Goal: Entertainment & Leisure: Consume media (video, audio)

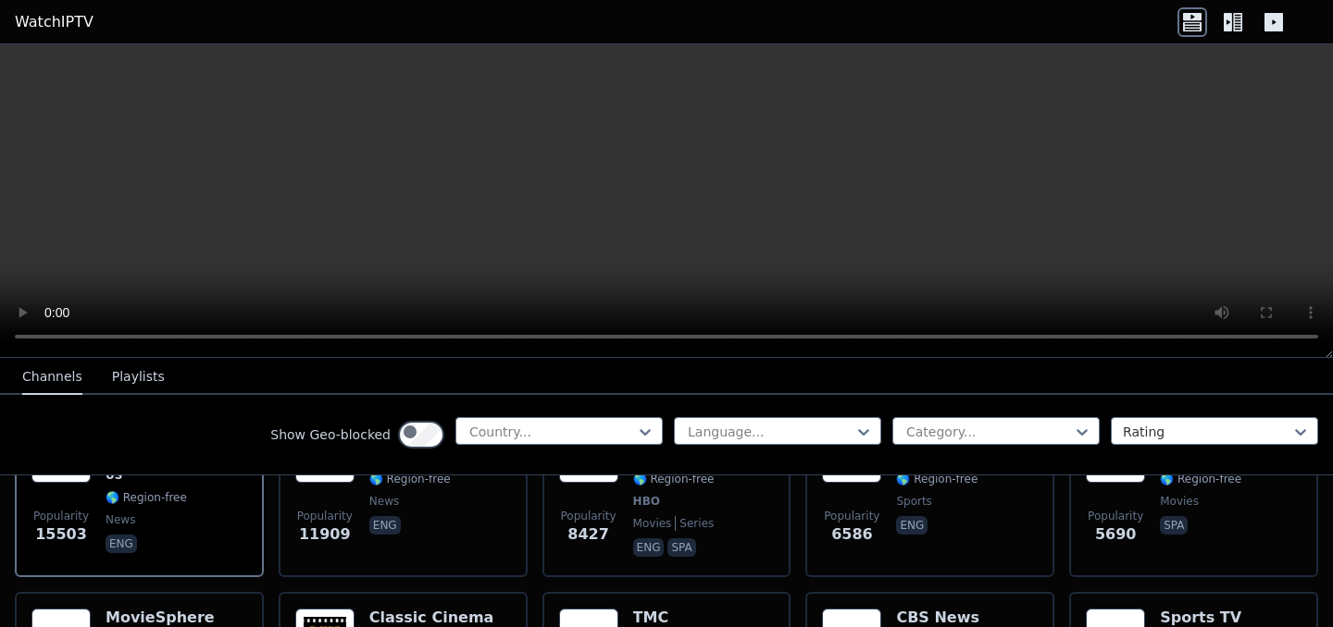
scroll to position [293, 0]
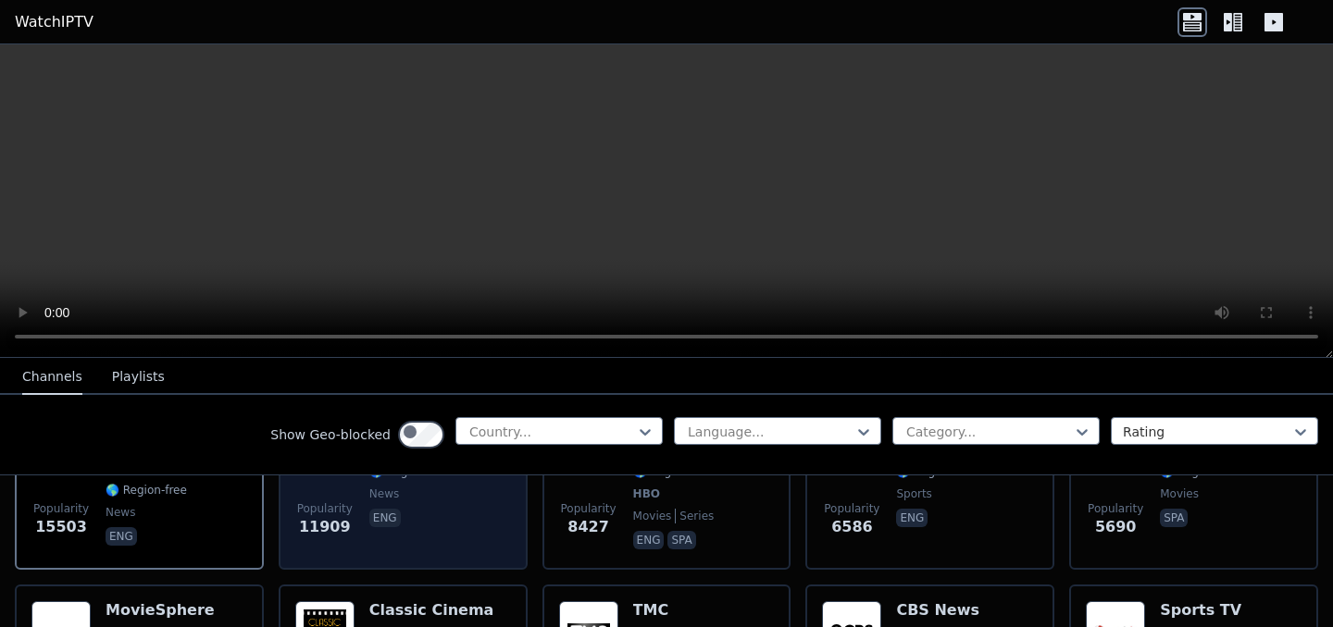
click at [354, 476] on img at bounding box center [324, 445] width 59 height 59
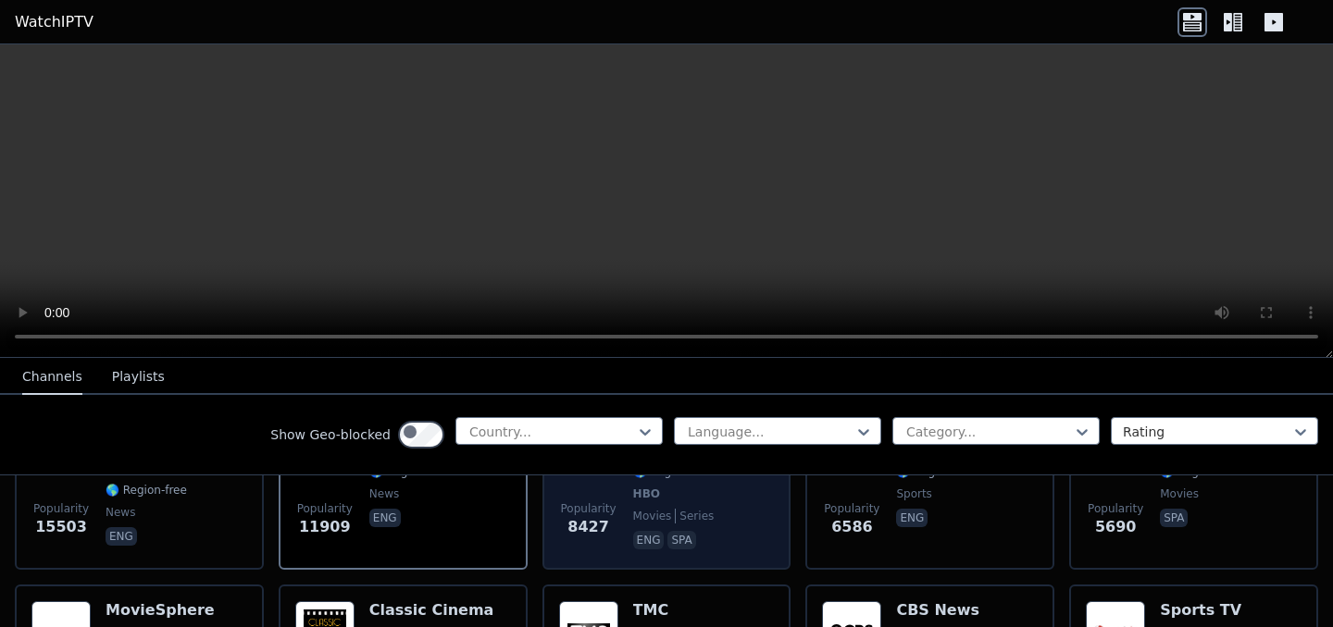
click at [592, 476] on img at bounding box center [588, 445] width 59 height 59
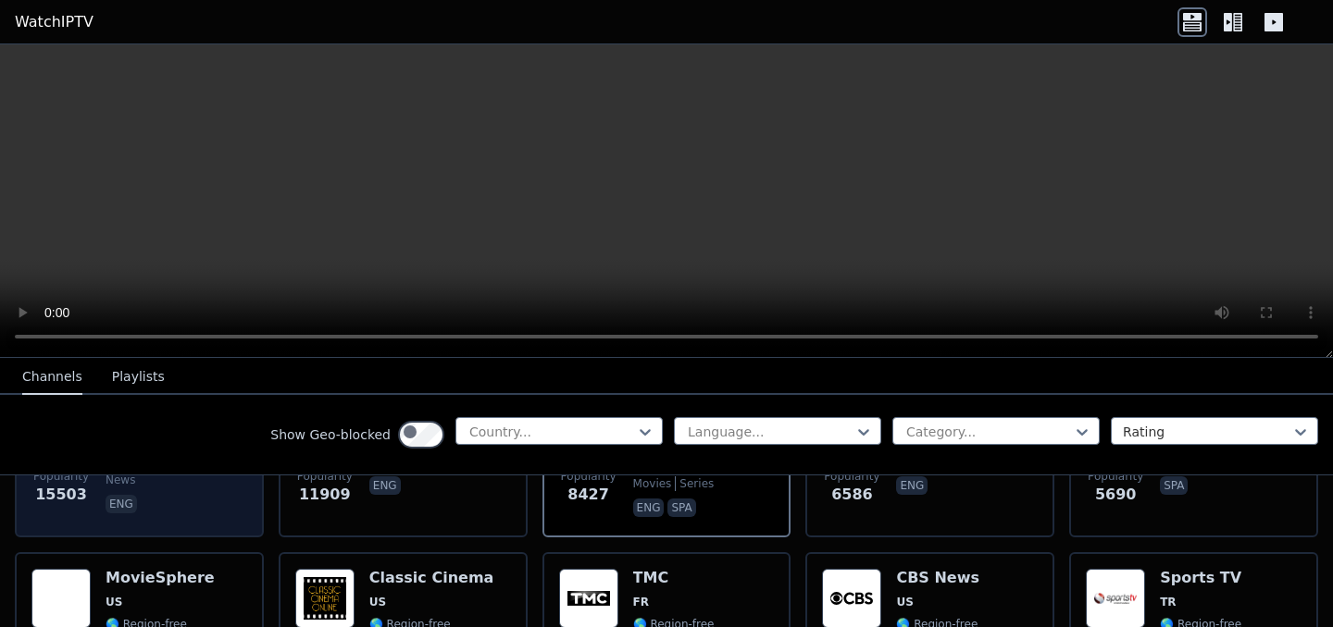
scroll to position [329, 0]
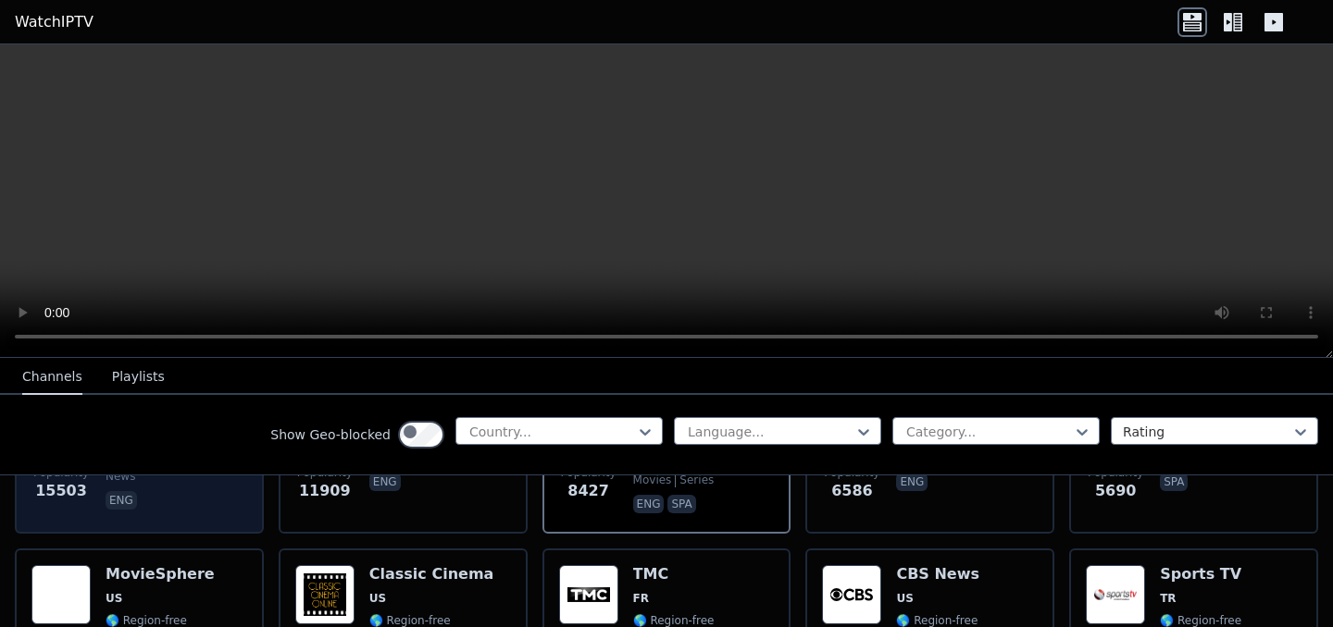
click at [85, 440] on img at bounding box center [60, 409] width 59 height 59
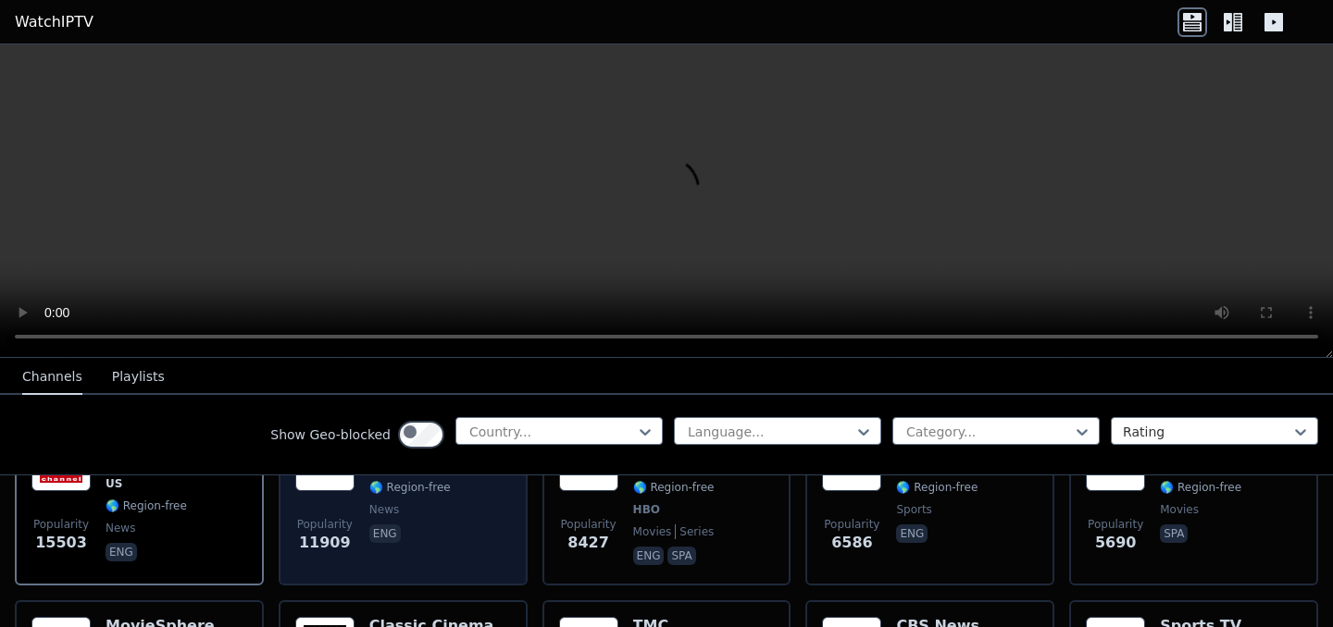
scroll to position [285, 0]
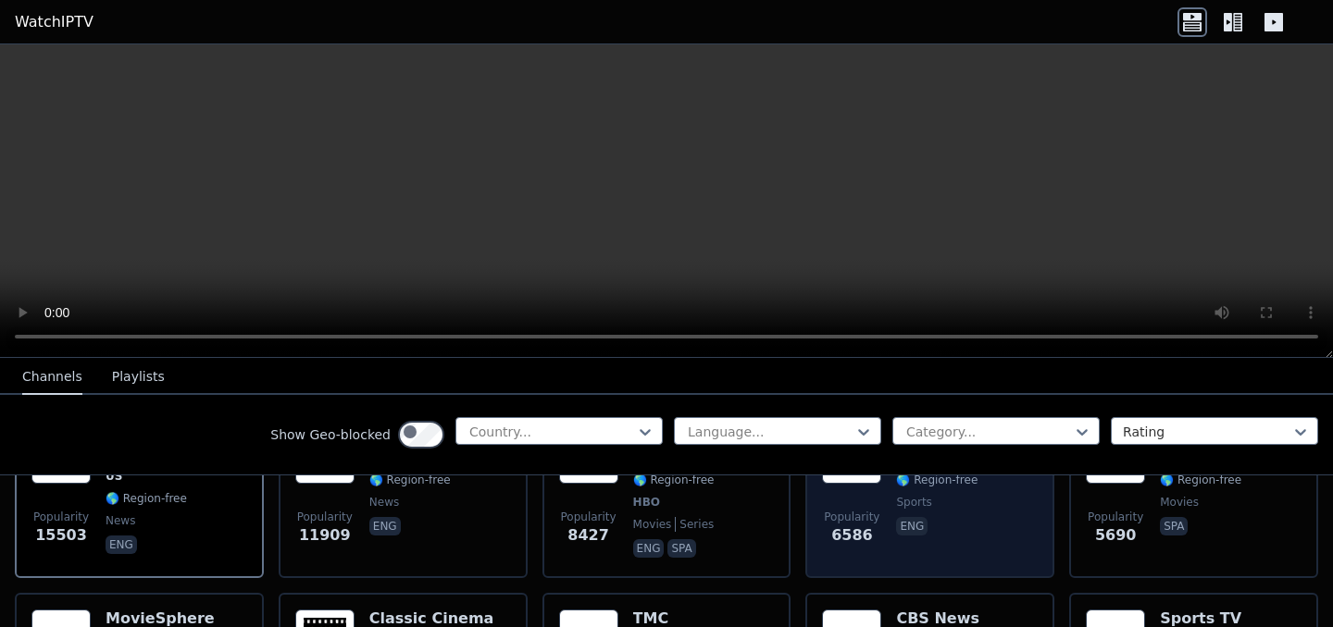
click at [879, 484] on img at bounding box center [851, 454] width 59 height 59
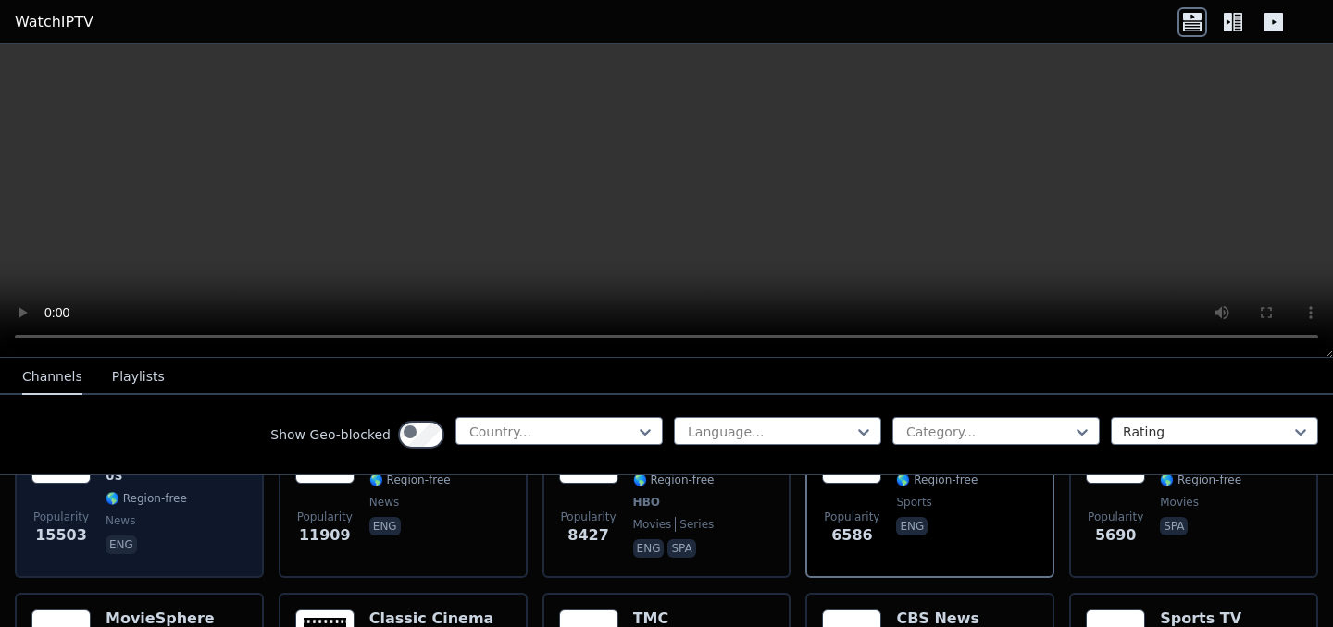
click at [86, 484] on img at bounding box center [60, 454] width 59 height 59
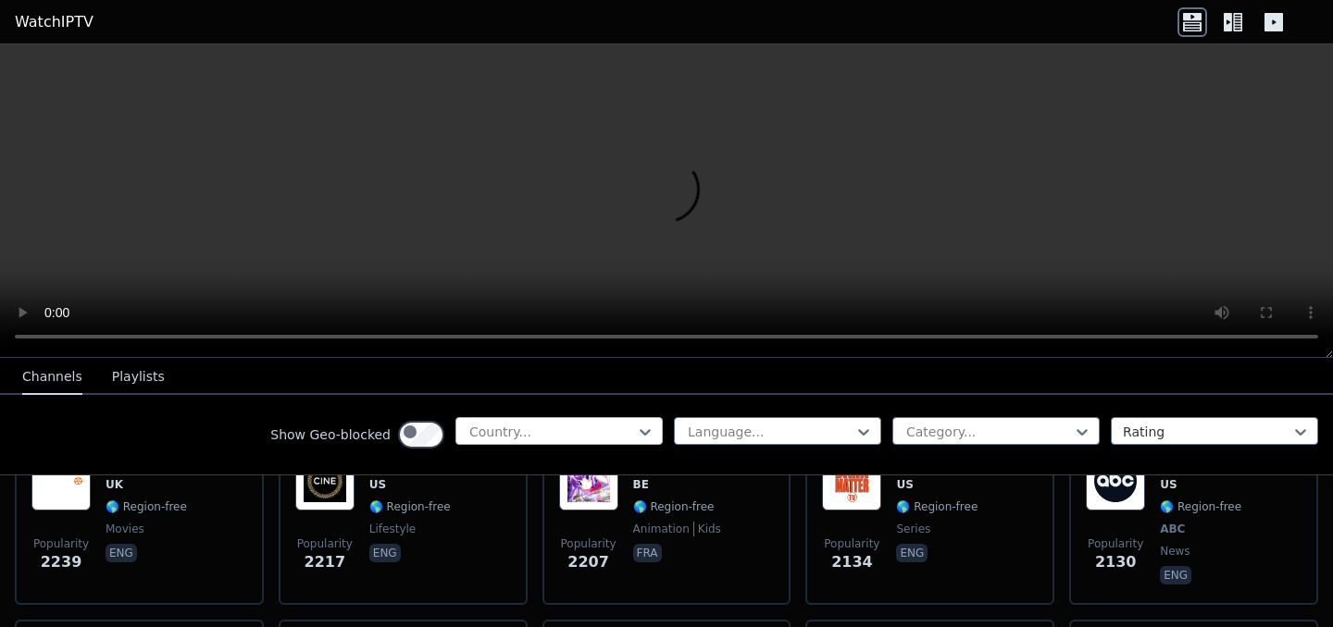
scroll to position [983, 0]
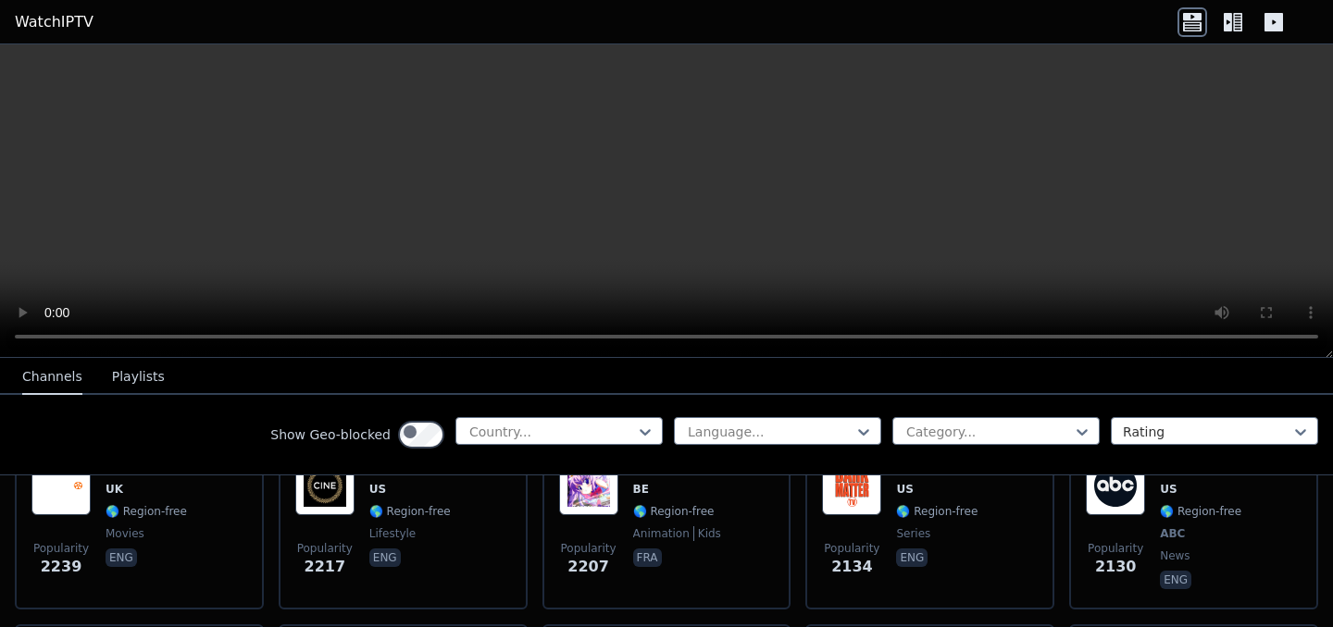
click at [57, 27] on link "WatchIPTV" at bounding box center [54, 22] width 79 height 22
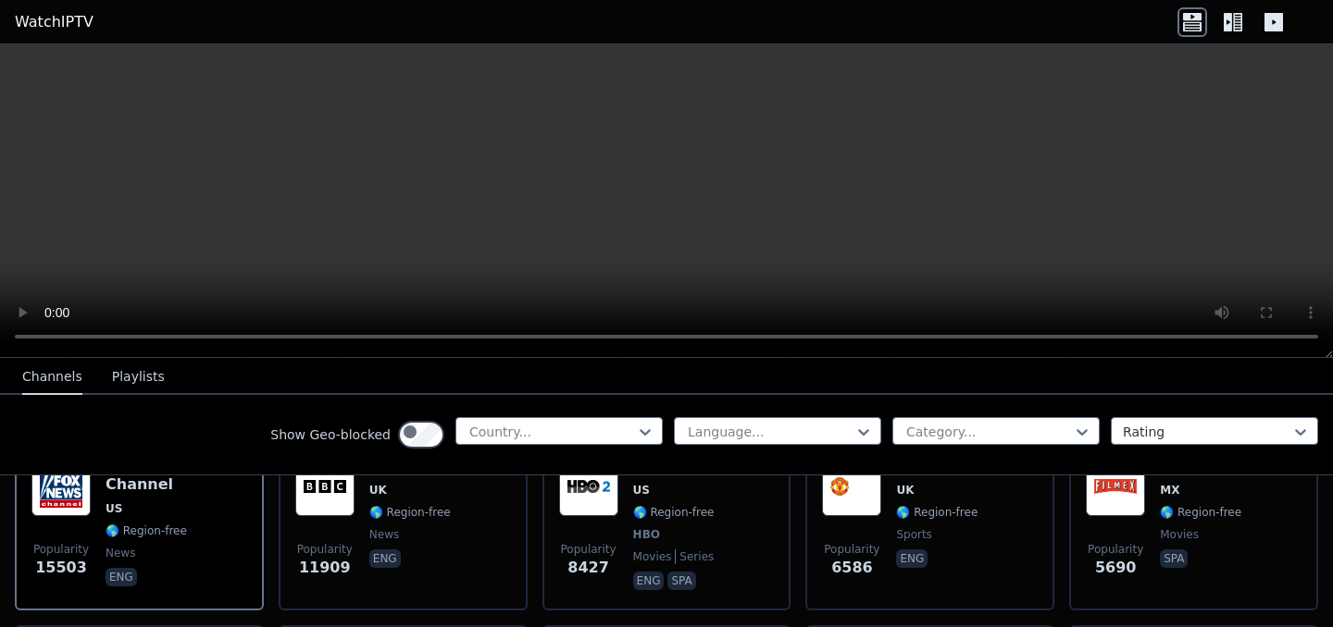
scroll to position [256, 0]
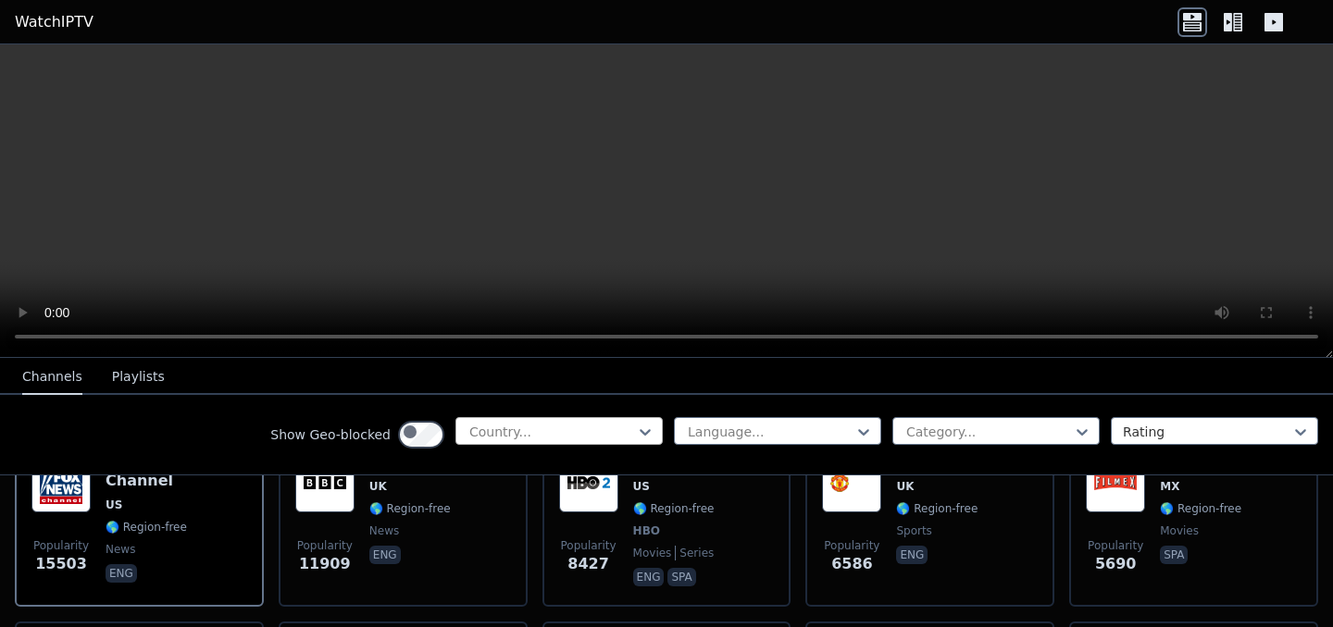
click at [636, 446] on div at bounding box center [645, 432] width 19 height 28
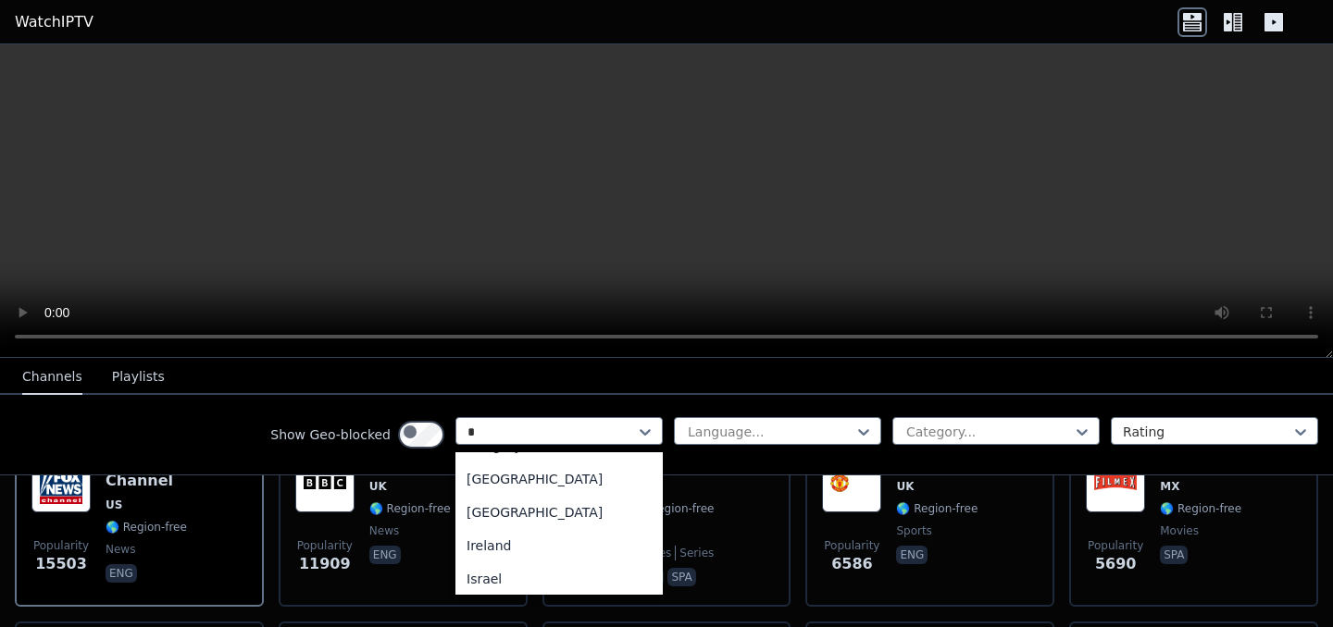
scroll to position [0, 0]
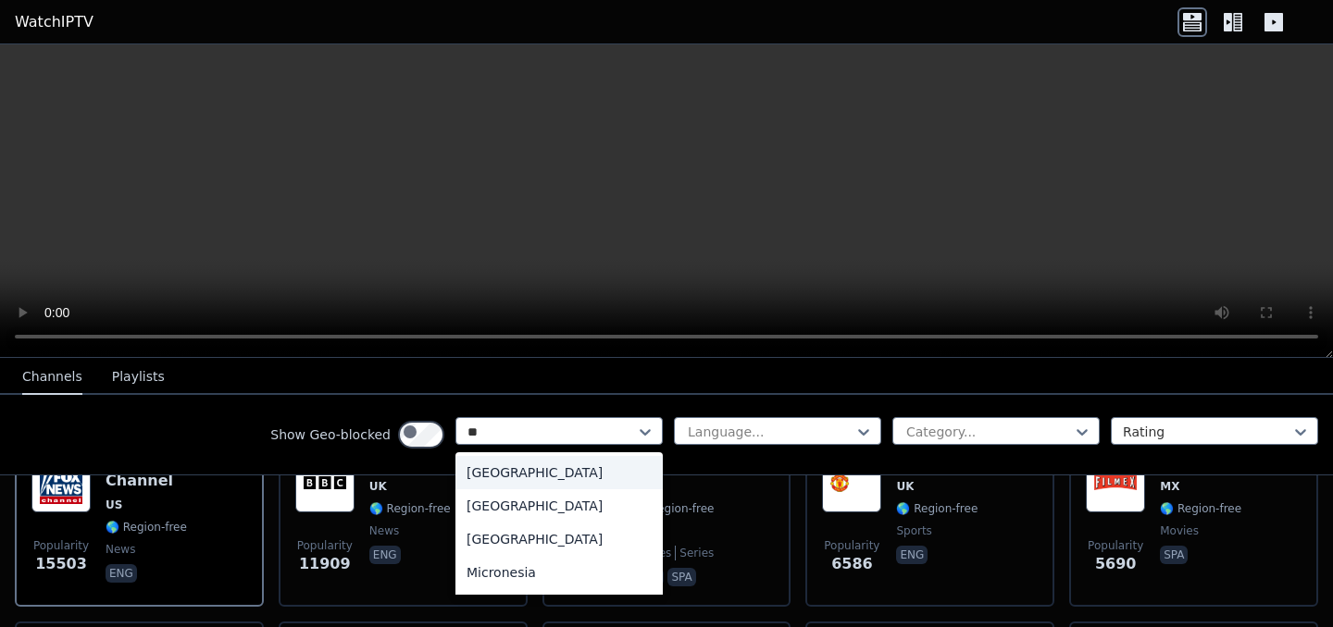
type input "***"
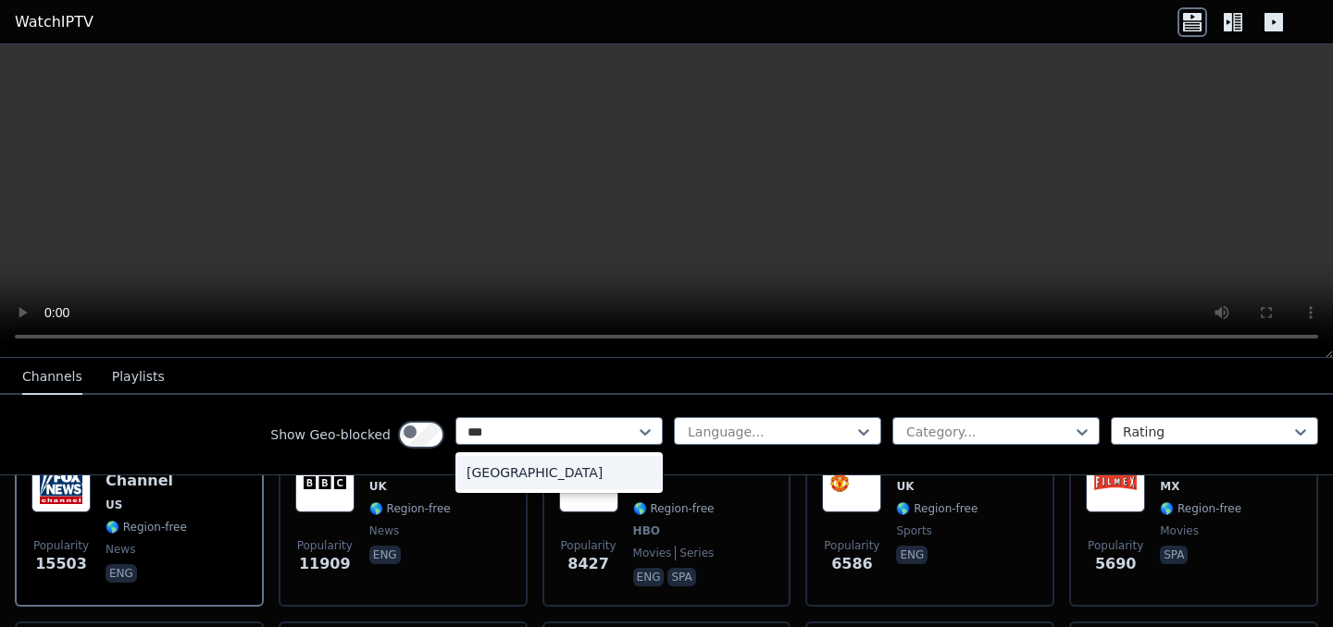
click at [455, 490] on div "[GEOGRAPHIC_DATA]" at bounding box center [558, 472] width 207 height 33
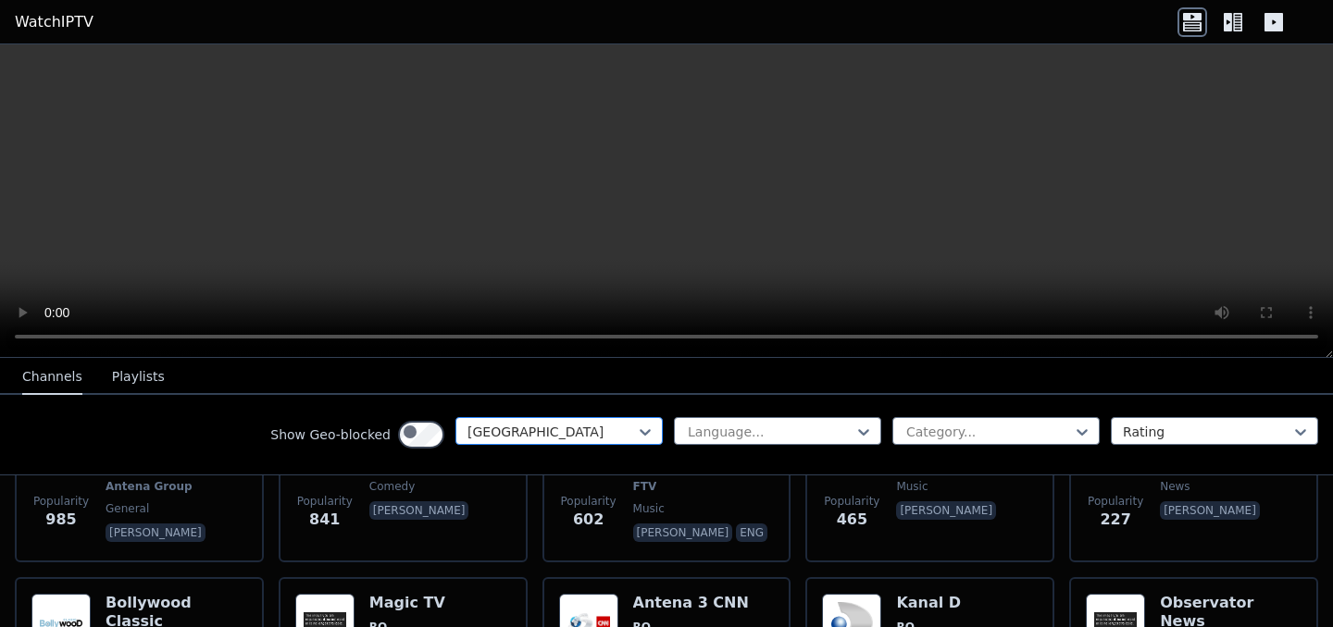
scroll to position [306, 0]
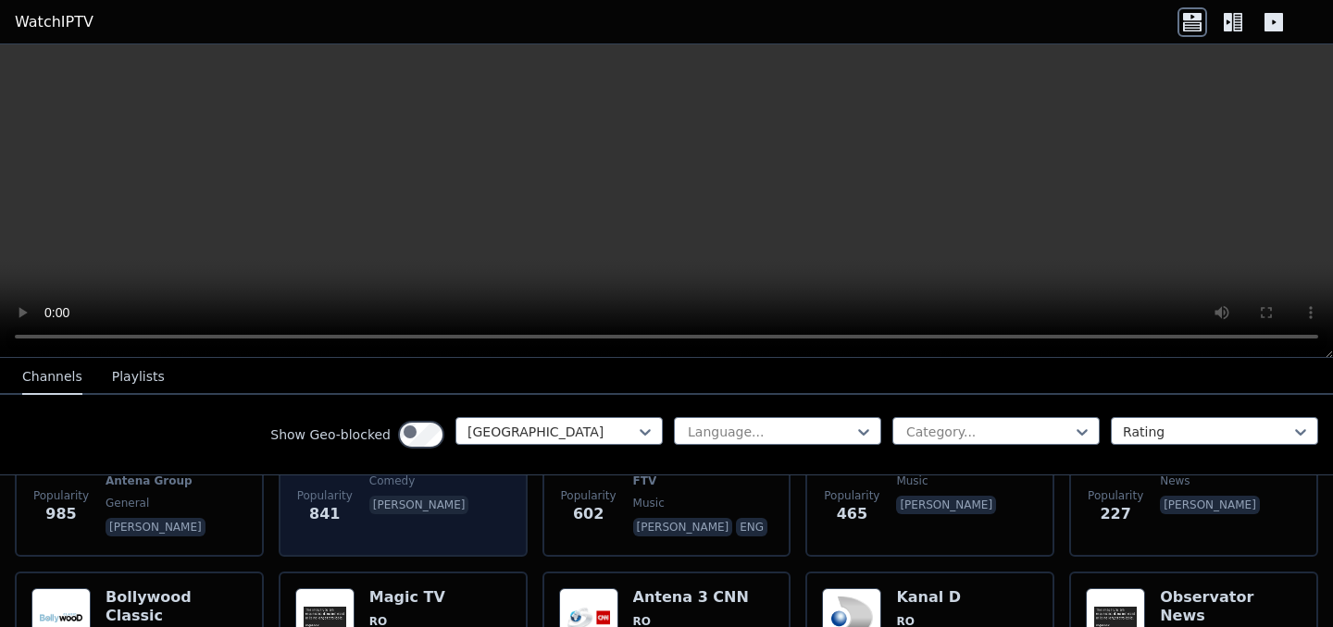
click at [354, 463] on img at bounding box center [324, 432] width 59 height 59
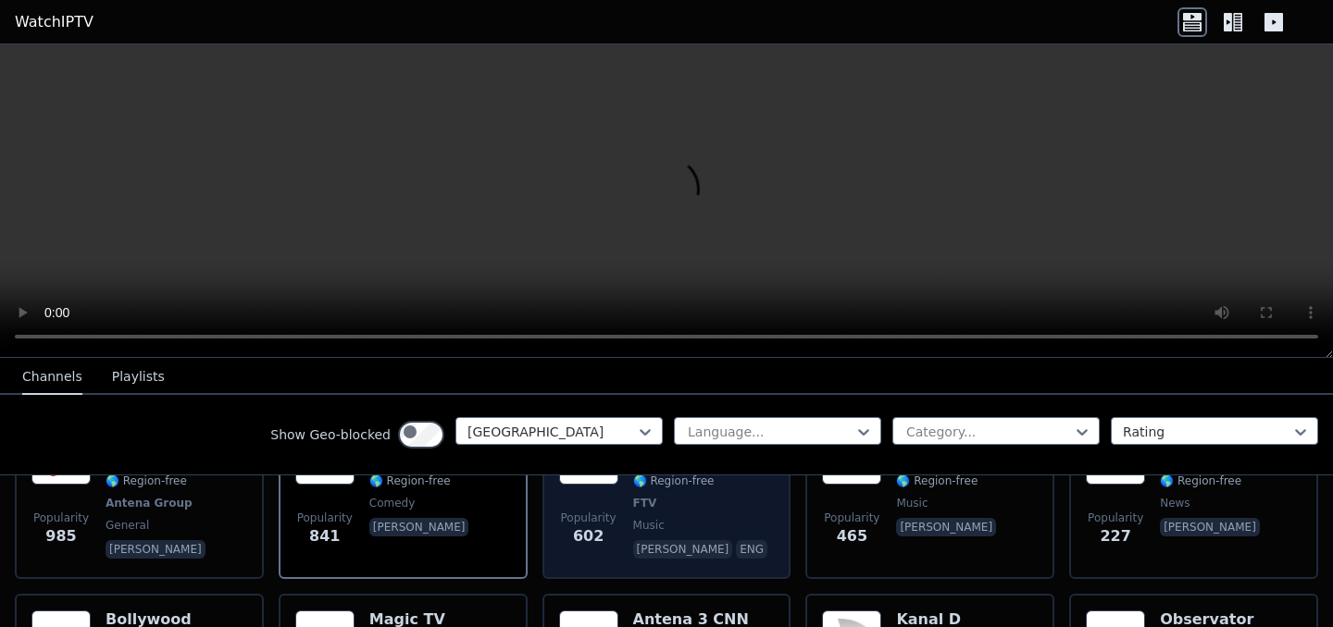
scroll to position [290, 0]
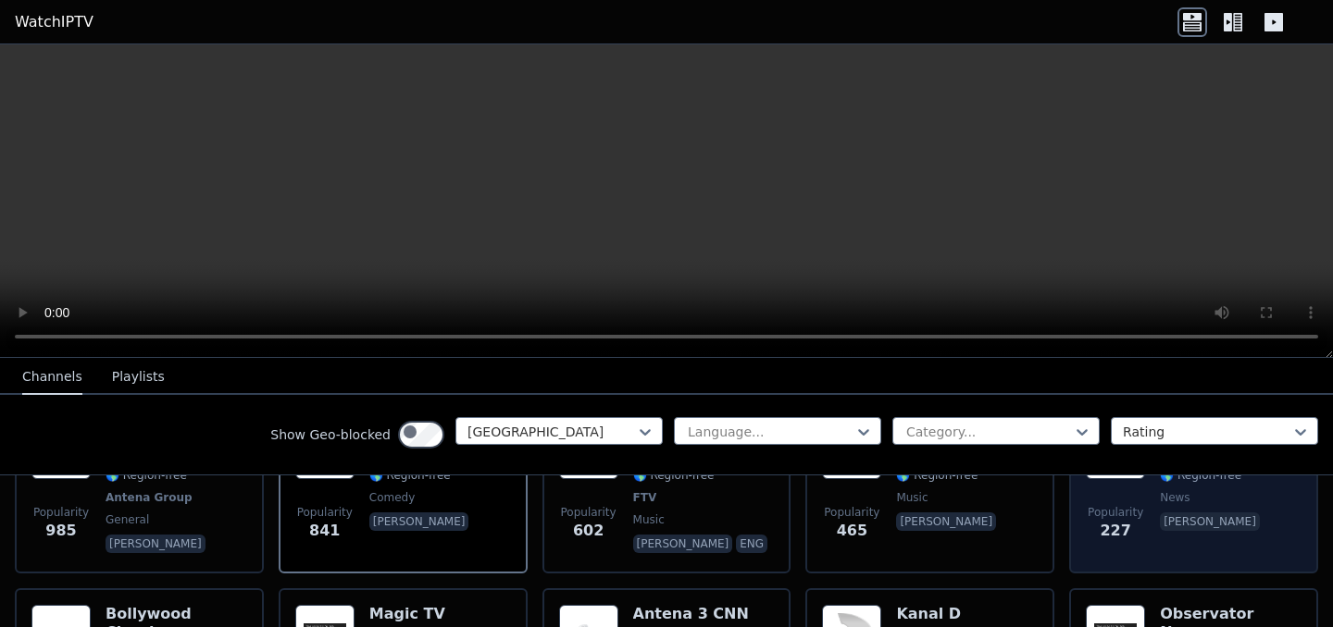
click at [1131, 479] on img at bounding box center [1114, 449] width 59 height 59
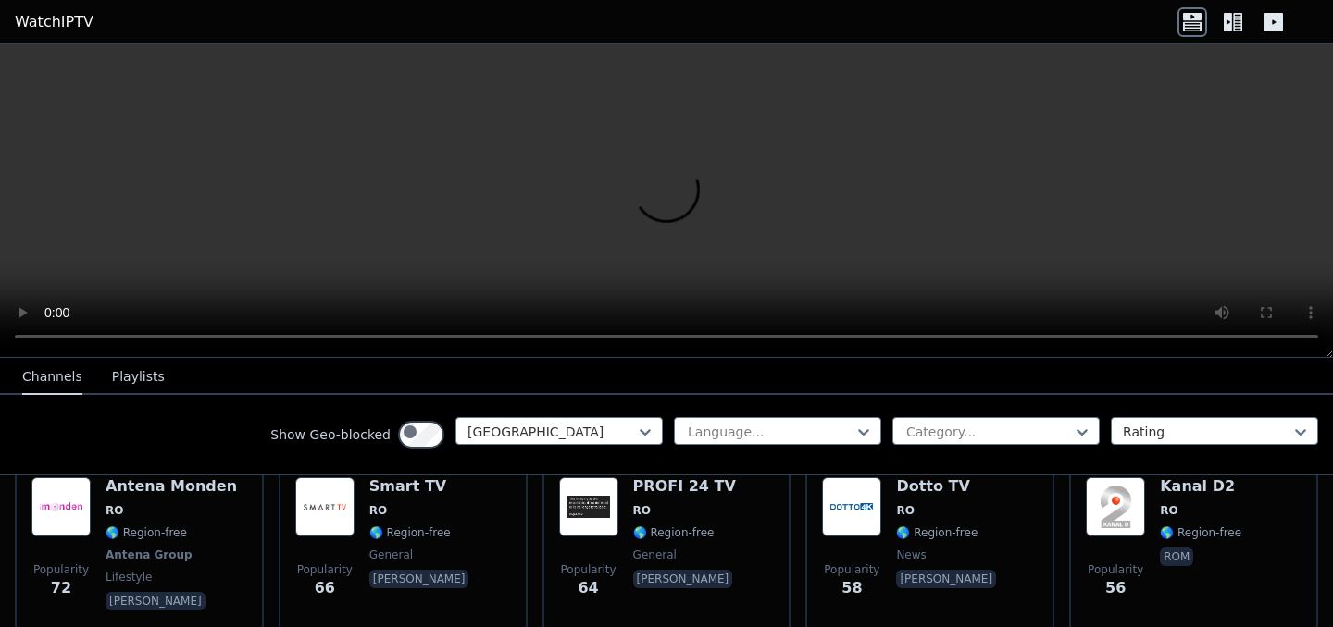
scroll to position [787, 0]
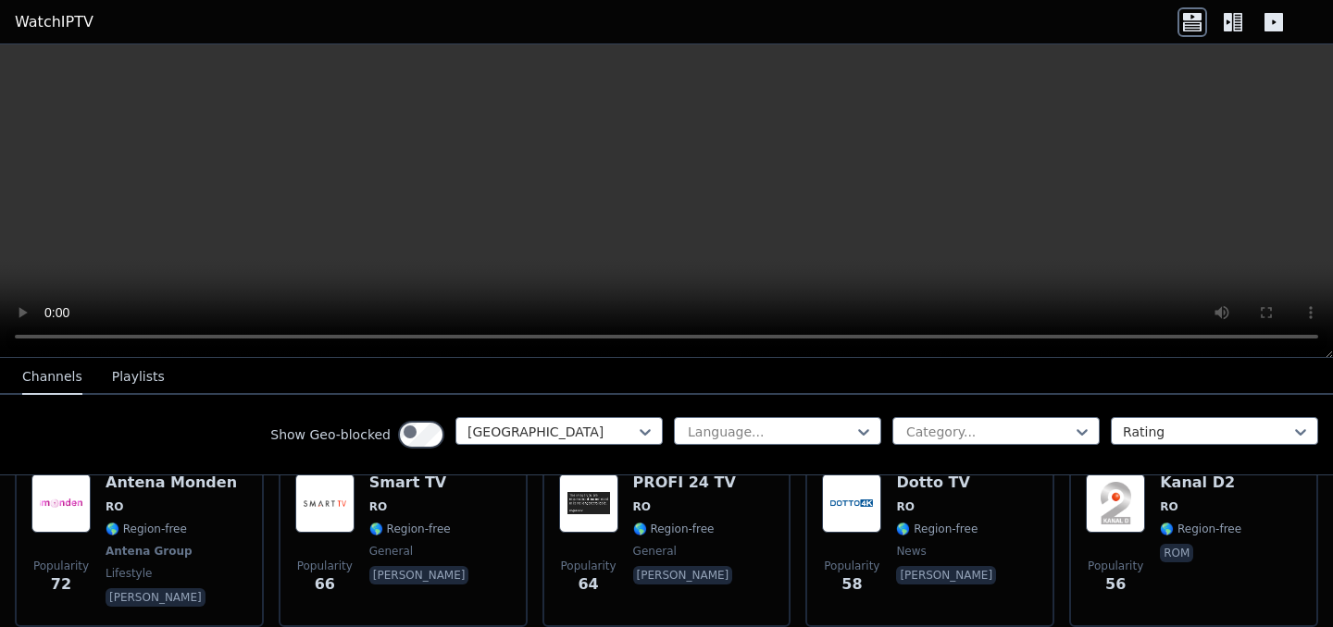
click at [651, 352] on span "RO" at bounding box center [642, 344] width 18 height 15
click at [826, 190] on video at bounding box center [666, 201] width 1333 height 314
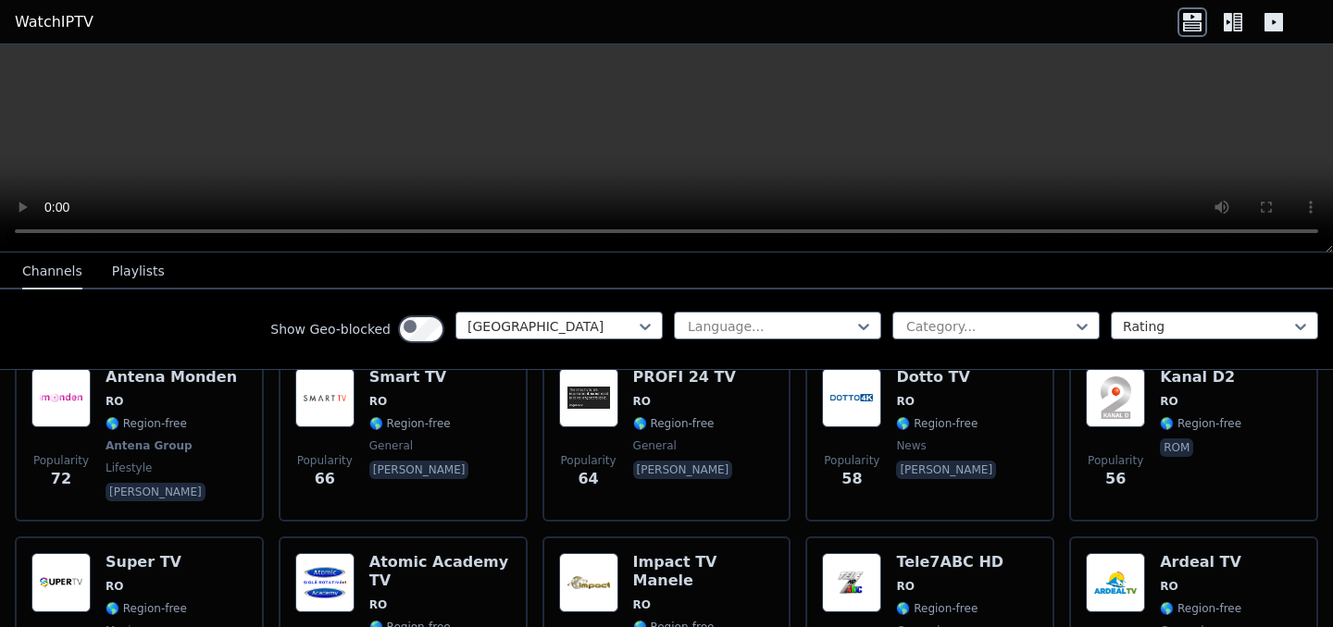
click at [130, 320] on div "Popularity 118 Rock TV RO 🌎 Region-free music [PERSON_NAME]" at bounding box center [139, 253] width 216 height 133
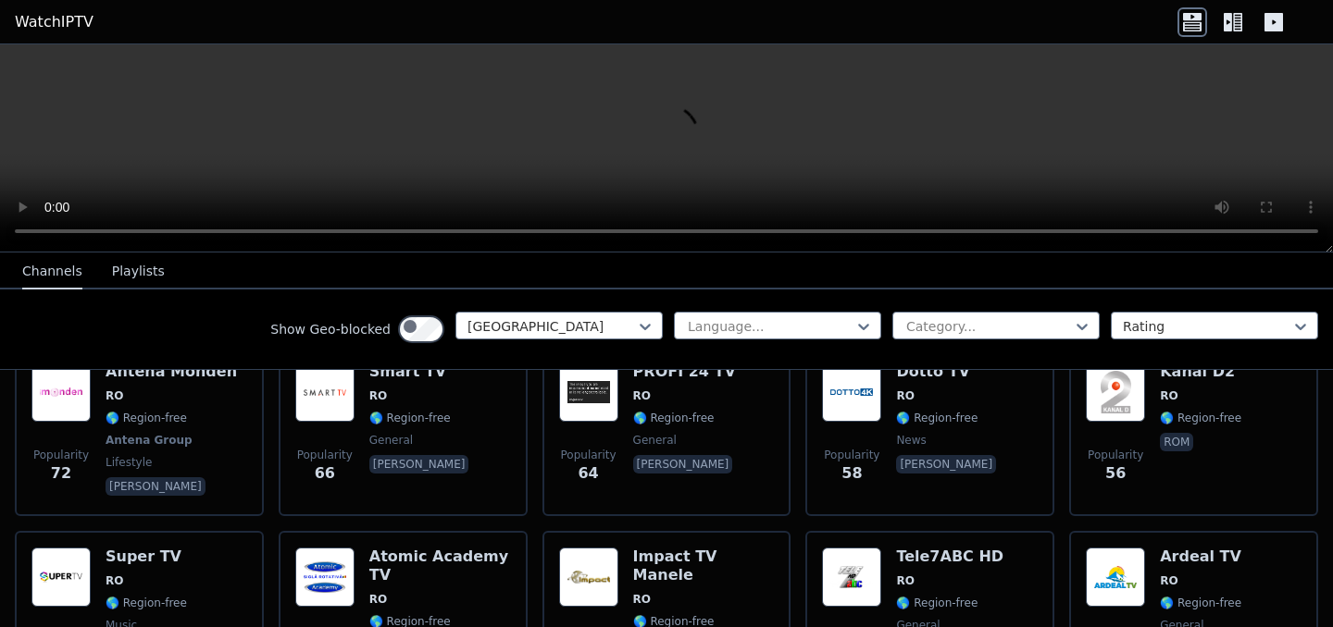
scroll to position [781, 0]
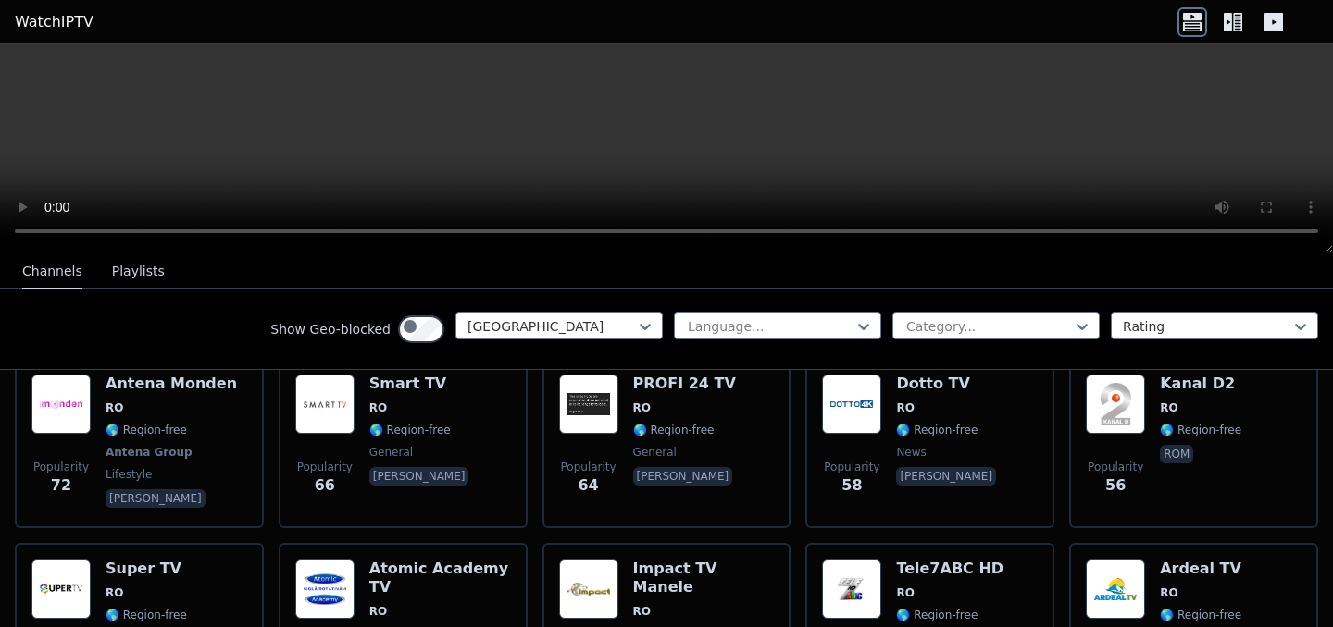
click at [420, 212] on h6 "PROTV News" at bounding box center [422, 202] width 106 height 19
click at [645, 327] on div "Popularity 98 TVR International RO 🌎 Region-free general [PERSON_NAME]" at bounding box center [667, 259] width 216 height 133
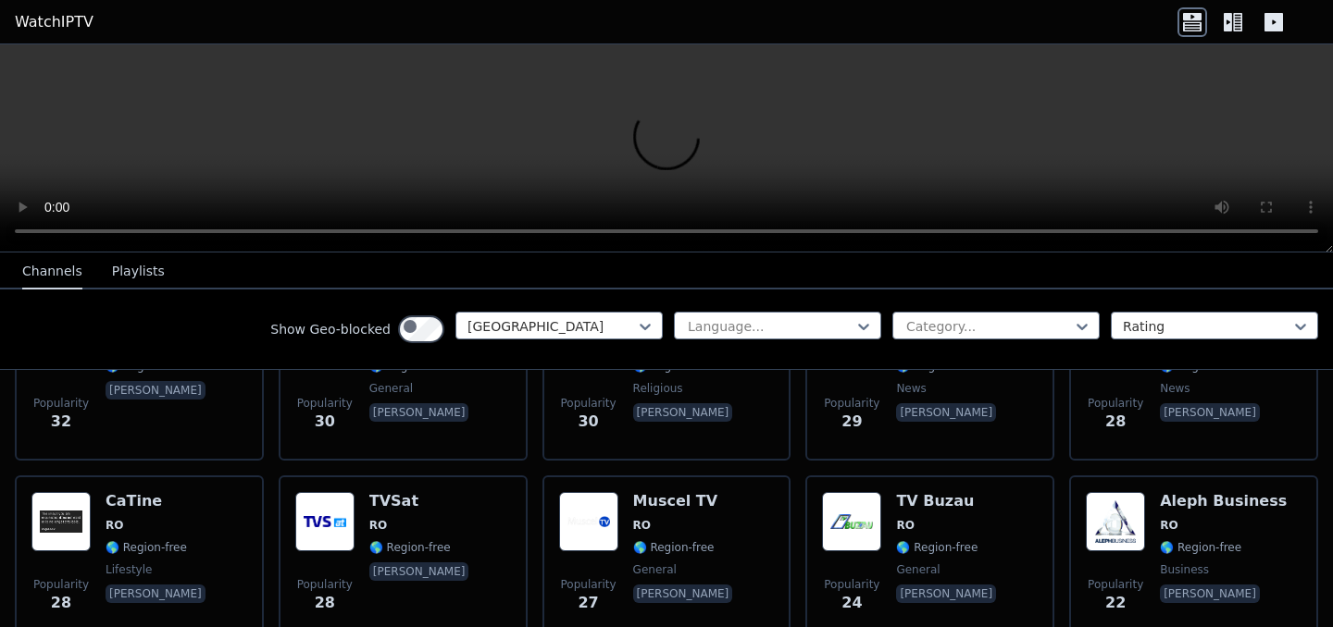
scroll to position [1400, 0]
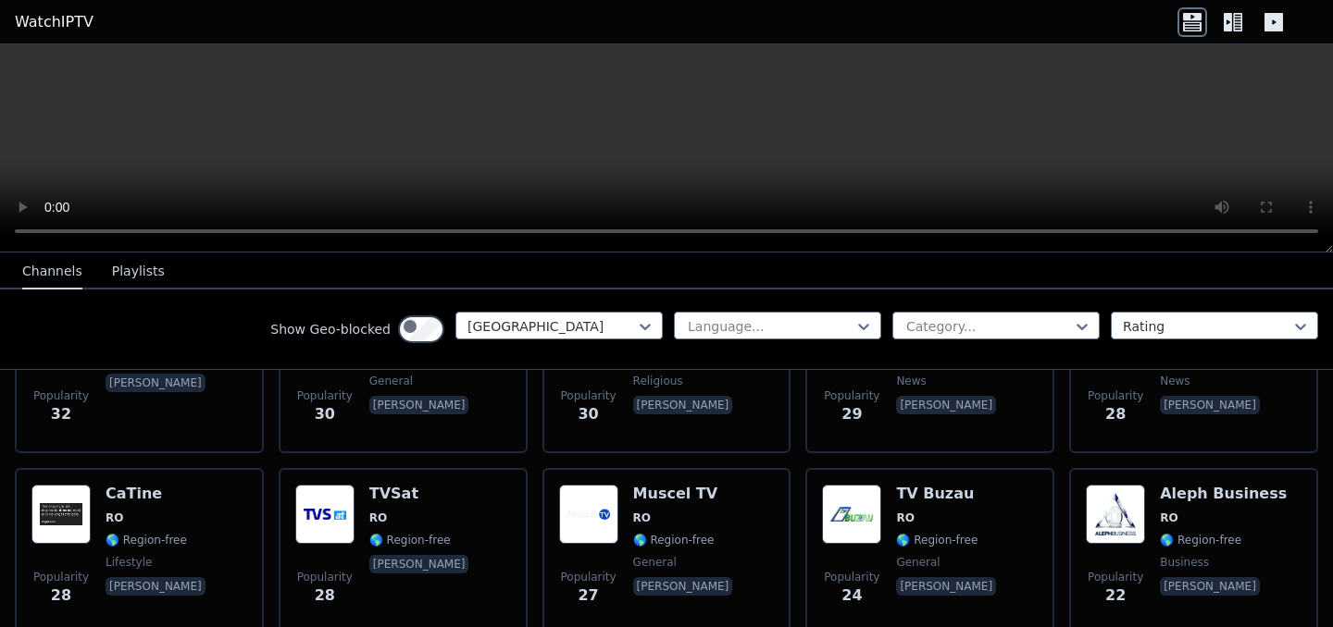
click at [866, 181] on img at bounding box center [851, 151] width 59 height 59
